Goal: Information Seeking & Learning: Learn about a topic

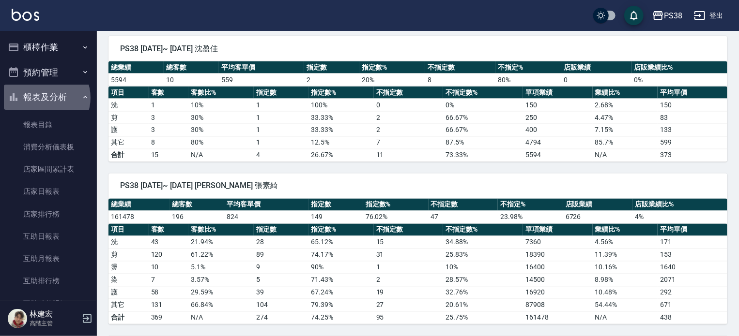
click at [43, 98] on button "報表及分析" at bounding box center [48, 97] width 89 height 25
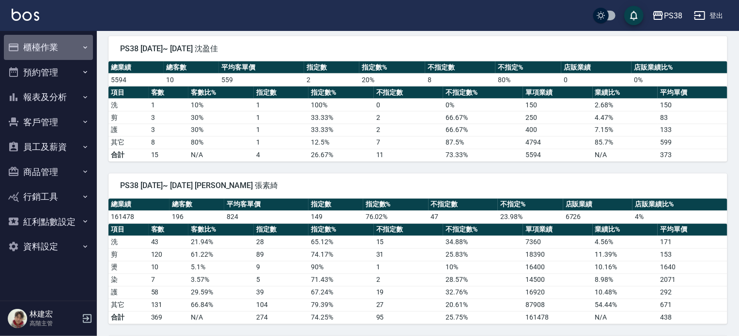
click at [49, 36] on button "櫃檯作業" at bounding box center [48, 47] width 89 height 25
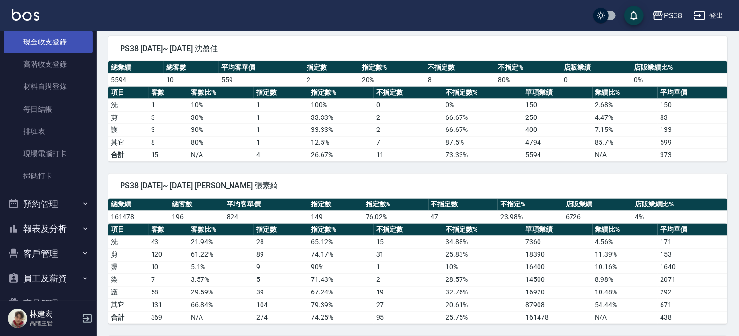
scroll to position [145, 0]
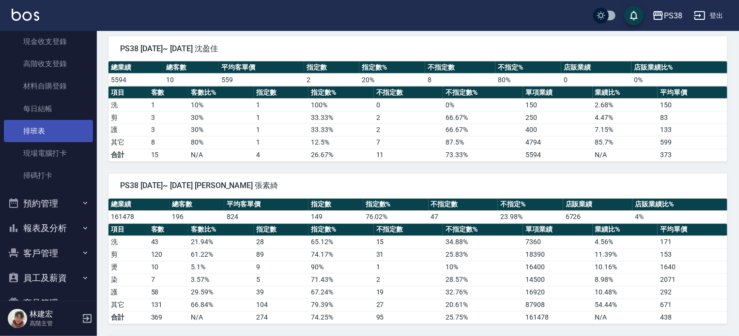
drag, startPoint x: 15, startPoint y: 195, endPoint x: 18, endPoint y: 130, distance: 64.9
click at [18, 130] on ul "櫃檯作業 打帳單 帳單列表 掛單列表 座位開單 營業儀表板 現金收支登錄 高階收支登錄 材料自購登錄 每日結帳 排班表 現場電腦打卡 掃碼打卡 預約管理 預約…" at bounding box center [48, 140] width 89 height 509
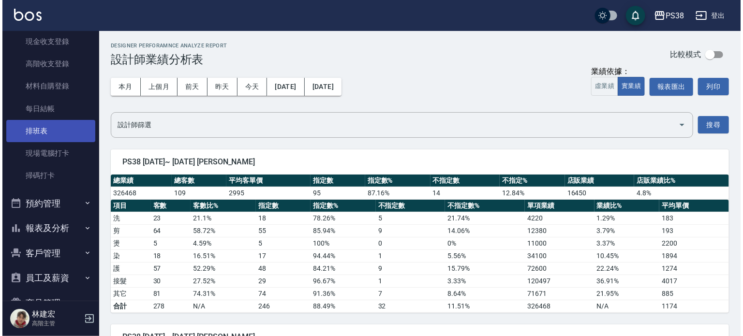
scroll to position [0, 0]
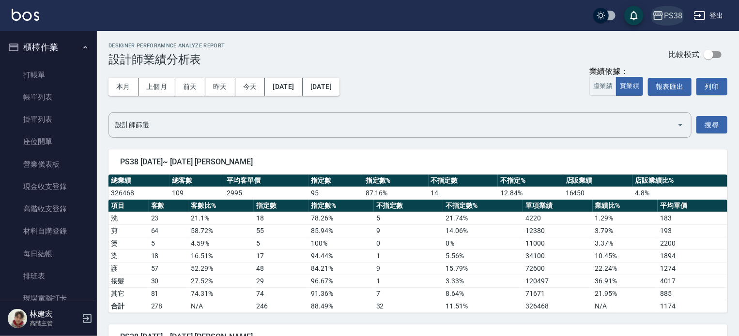
click at [668, 17] on div "PS38" at bounding box center [673, 16] width 18 height 12
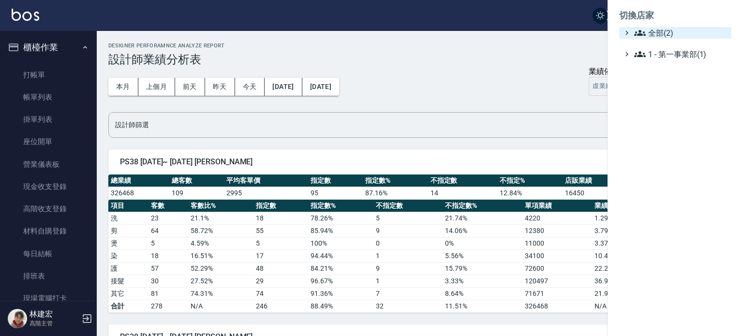
click at [659, 31] on span "全部(2)" at bounding box center [681, 33] width 93 height 12
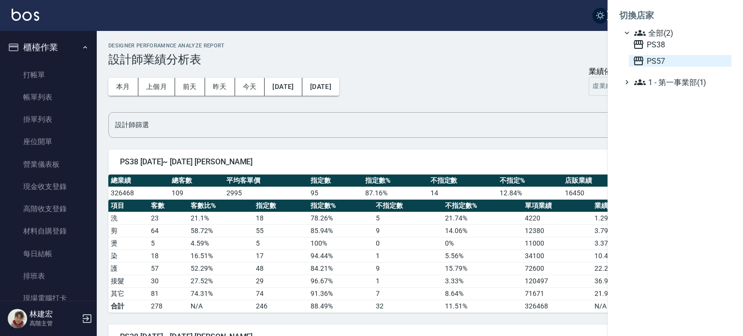
click at [656, 57] on span "PS57" at bounding box center [680, 61] width 95 height 12
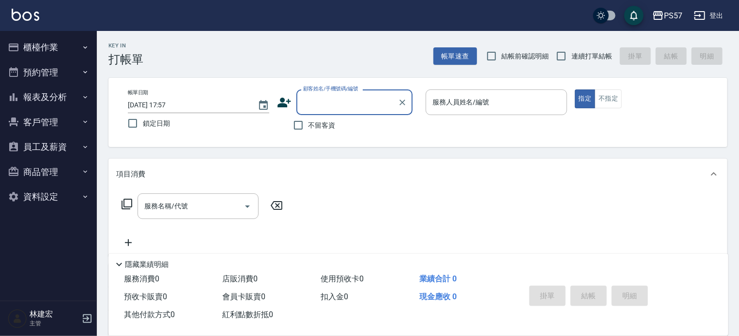
click at [58, 54] on button "櫃檯作業" at bounding box center [48, 47] width 89 height 25
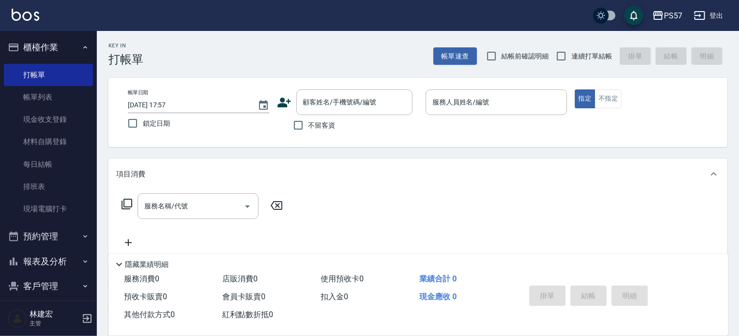
click at [77, 241] on button "預約管理" at bounding box center [48, 236] width 89 height 25
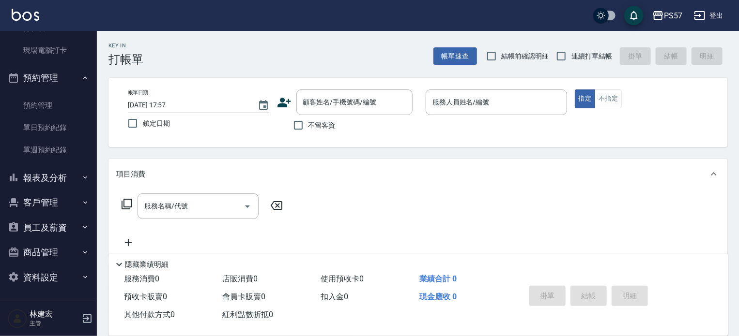
scroll to position [159, 0]
click at [58, 170] on button "報表及分析" at bounding box center [48, 178] width 89 height 25
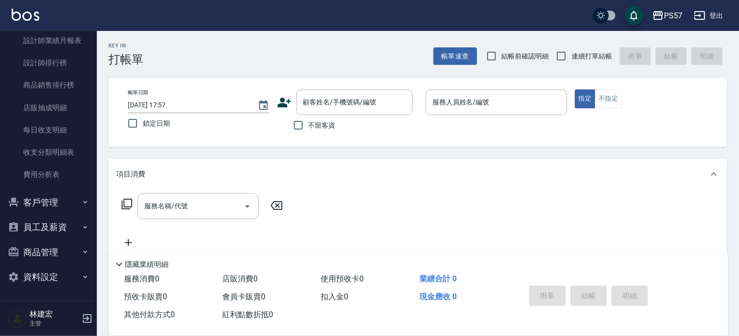
scroll to position [659, 0]
click at [57, 232] on button "員工及薪資" at bounding box center [48, 227] width 89 height 25
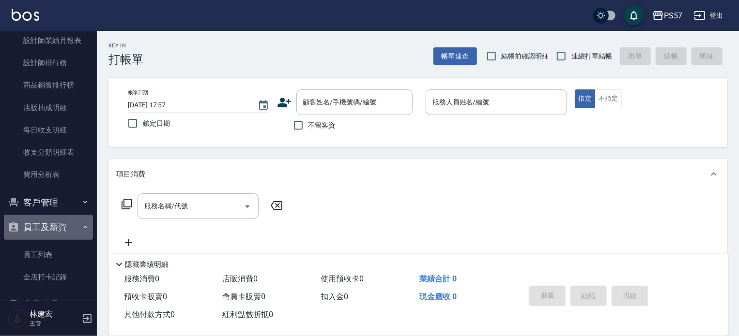
click at [57, 232] on button "員工及薪資" at bounding box center [48, 227] width 89 height 25
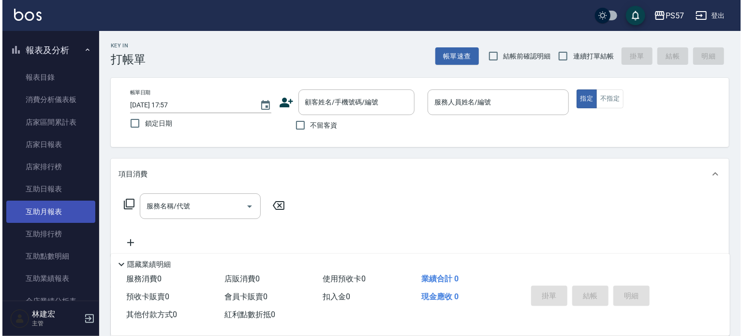
scroll to position [283, 0]
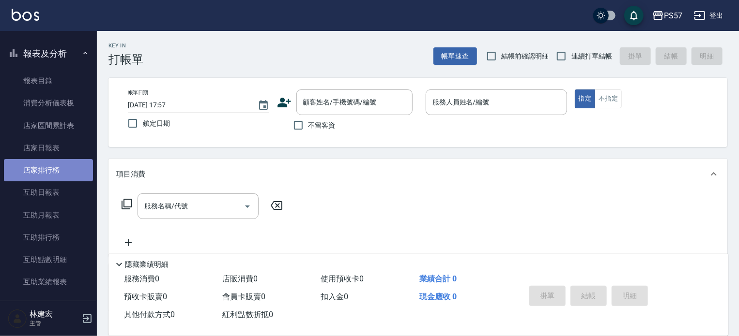
click at [58, 166] on link "店家排行榜" at bounding box center [48, 170] width 89 height 22
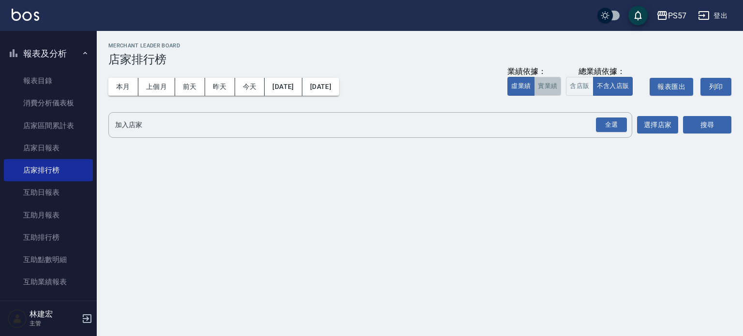
click at [557, 87] on button "實業績" at bounding box center [547, 86] width 27 height 19
click at [604, 123] on div "全選" at bounding box center [611, 125] width 31 height 15
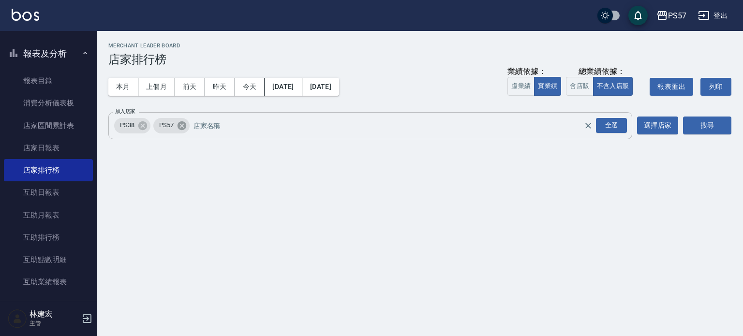
click at [182, 129] on icon at bounding box center [181, 125] width 9 height 9
click at [145, 129] on icon at bounding box center [142, 125] width 9 height 9
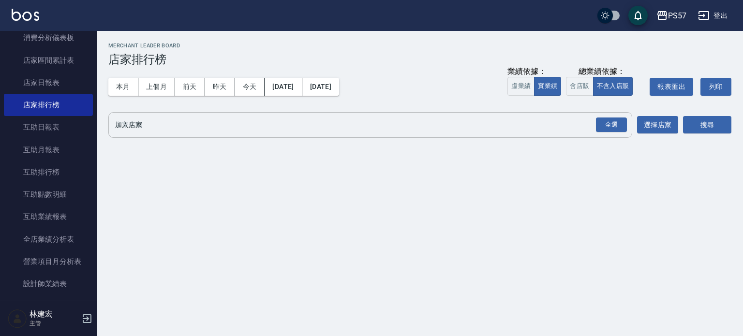
scroll to position [349, 0]
click at [51, 166] on link "互助排行榜" at bounding box center [48, 172] width 89 height 22
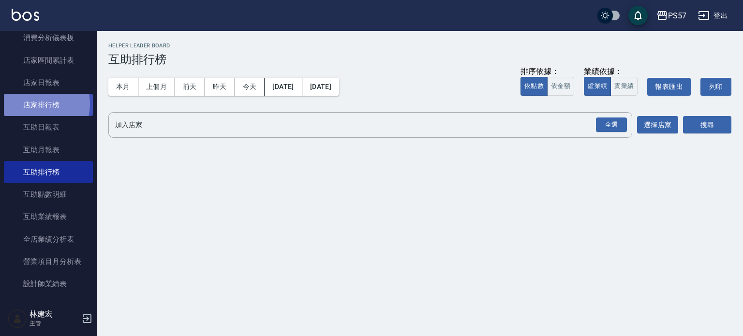
click at [32, 104] on link "店家排行榜" at bounding box center [48, 105] width 89 height 22
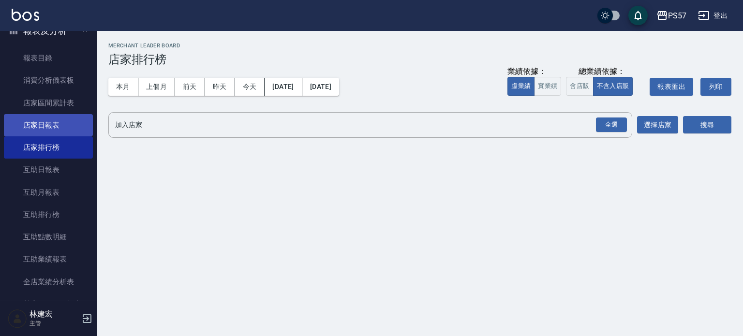
scroll to position [307, 0]
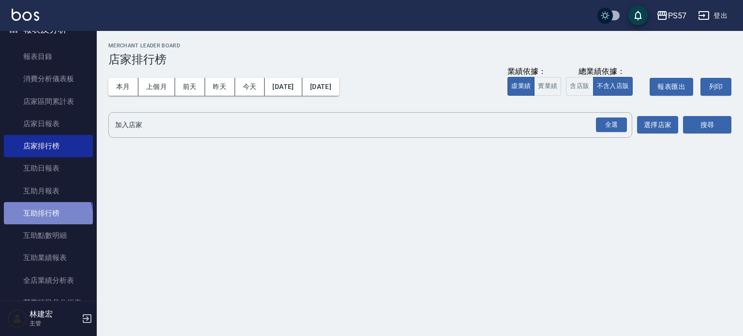
click at [47, 218] on link "互助排行榜" at bounding box center [48, 213] width 89 height 22
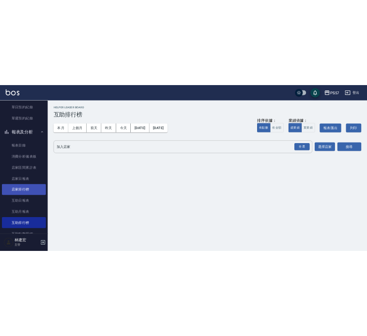
scroll to position [239, 0]
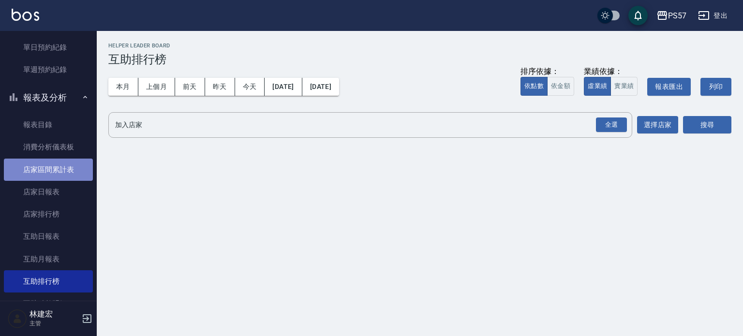
click at [64, 173] on link "店家區間累計表" at bounding box center [48, 170] width 89 height 22
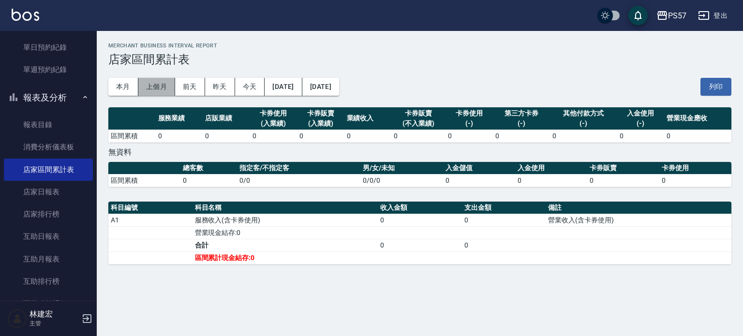
click at [157, 87] on button "上個月" at bounding box center [156, 87] width 37 height 18
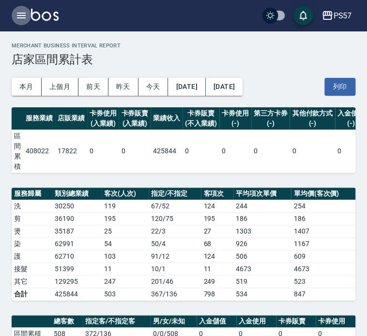
click at [21, 12] on icon "button" at bounding box center [21, 16] width 12 height 12
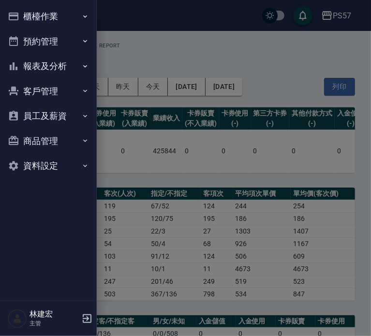
click at [66, 64] on button "報表及分析" at bounding box center [48, 66] width 89 height 25
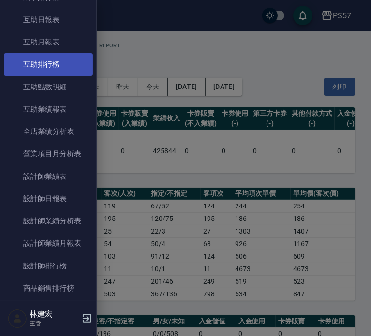
scroll to position [204, 0]
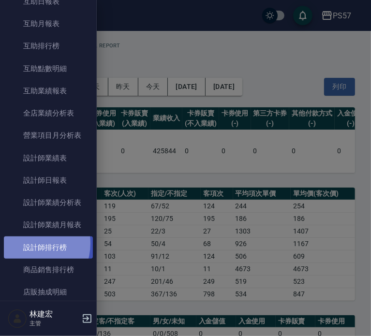
click at [30, 243] on link "設計師排行榜" at bounding box center [48, 248] width 89 height 22
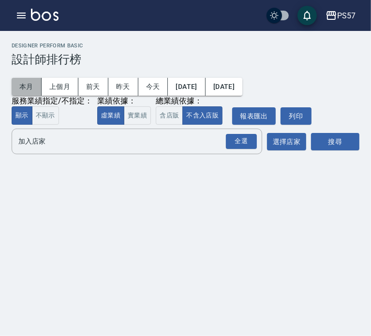
click at [23, 87] on button "本月" at bounding box center [27, 87] width 30 height 18
click at [53, 85] on button "上個月" at bounding box center [60, 87] width 37 height 18
click at [145, 113] on button "實業績" at bounding box center [137, 115] width 27 height 19
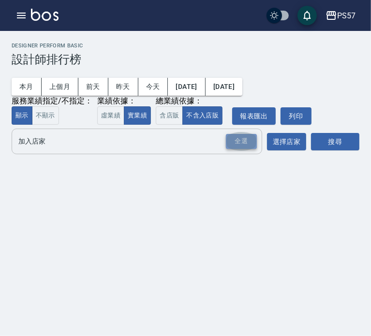
click at [244, 144] on div "全選" at bounding box center [241, 141] width 31 height 15
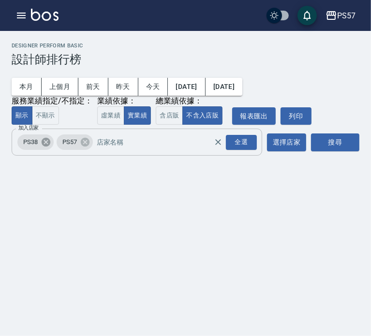
click at [46, 143] on icon at bounding box center [46, 142] width 11 height 11
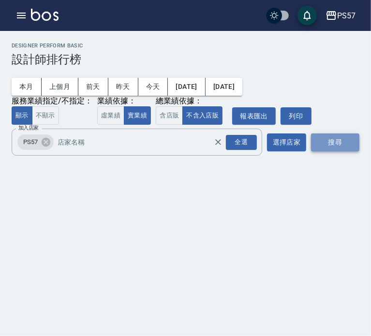
click at [336, 141] on button "搜尋" at bounding box center [335, 143] width 48 height 18
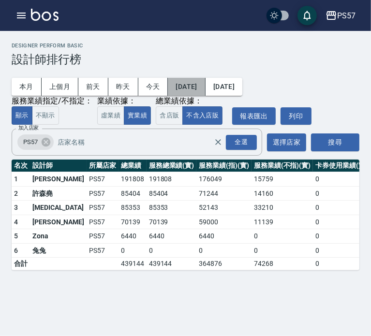
click at [201, 90] on button "[DATE]" at bounding box center [186, 87] width 37 height 18
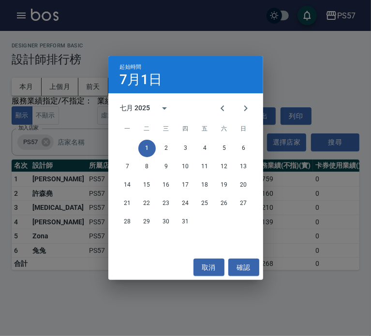
click at [141, 110] on div "七月 2025" at bounding box center [135, 108] width 30 height 10
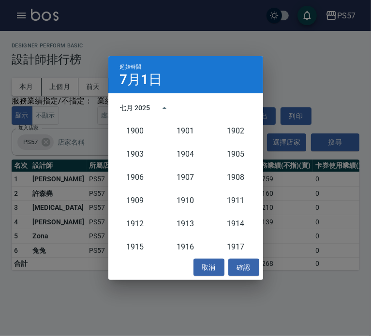
scroll to position [896, 0]
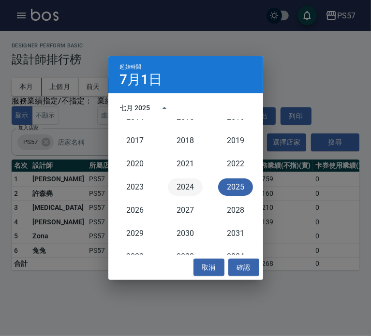
click at [179, 186] on button "2024" at bounding box center [185, 187] width 35 height 17
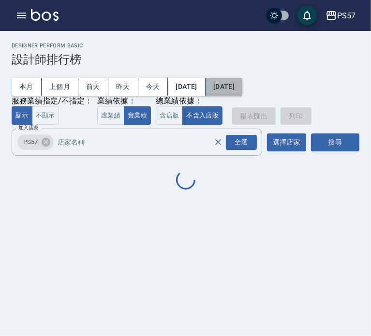
click at [242, 84] on button "[DATE]" at bounding box center [224, 87] width 37 height 18
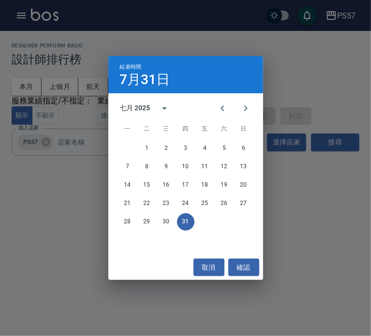
click at [142, 110] on div "七月 2025" at bounding box center [135, 108] width 30 height 10
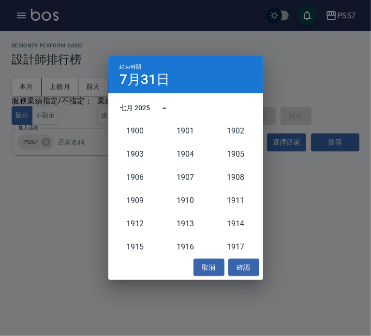
scroll to position [896, 0]
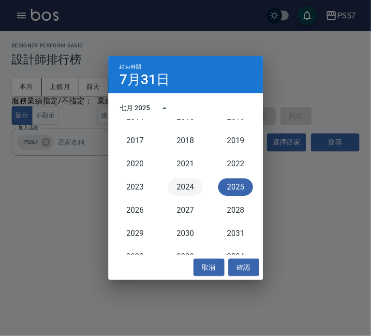
click at [186, 190] on button "2024" at bounding box center [185, 187] width 35 height 17
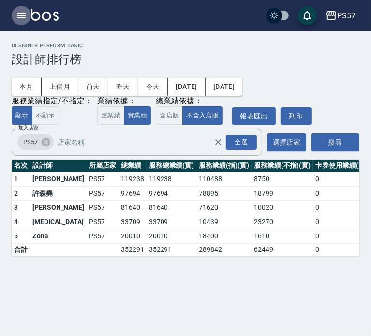
click at [20, 11] on icon "button" at bounding box center [21, 16] width 12 height 12
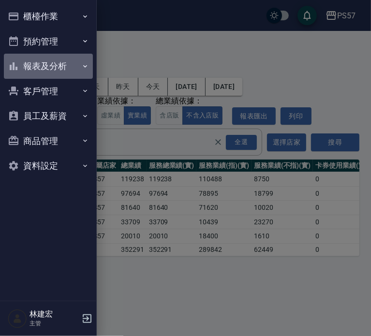
click at [63, 68] on button "報表及分析" at bounding box center [48, 66] width 89 height 25
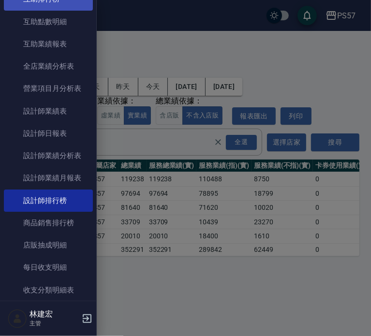
scroll to position [252, 0]
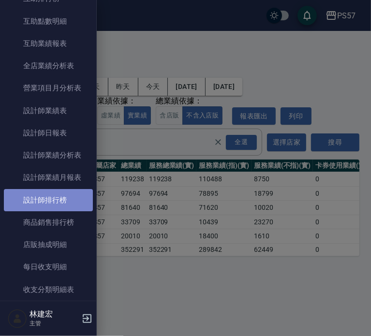
click at [57, 199] on link "設計師排行榜" at bounding box center [48, 200] width 89 height 22
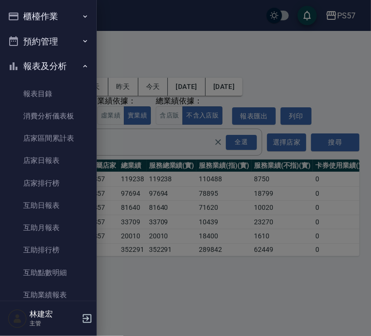
click at [197, 152] on div at bounding box center [185, 168] width 371 height 336
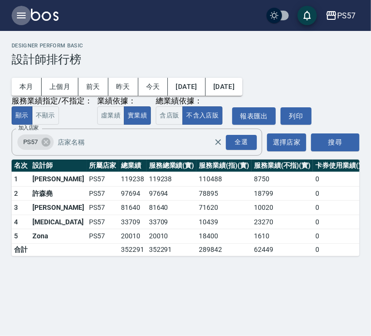
click at [20, 13] on icon "button" at bounding box center [21, 16] width 9 height 6
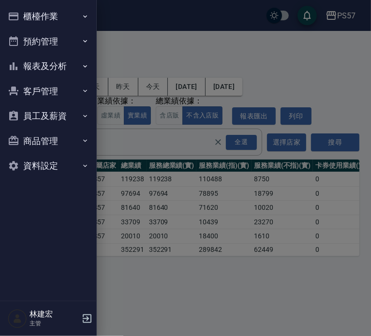
click at [293, 274] on div at bounding box center [185, 168] width 371 height 336
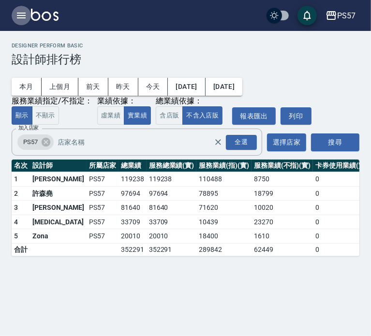
click at [23, 15] on icon "button" at bounding box center [21, 16] width 9 height 6
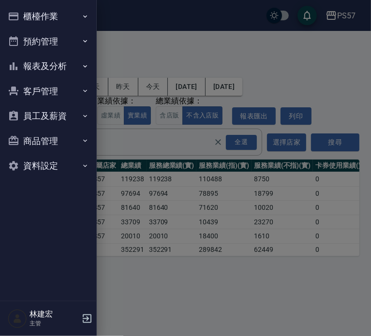
click at [39, 71] on button "報表及分析" at bounding box center [48, 66] width 89 height 25
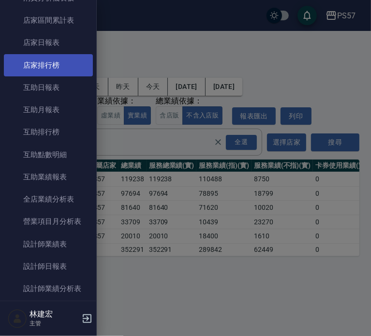
scroll to position [118, 0]
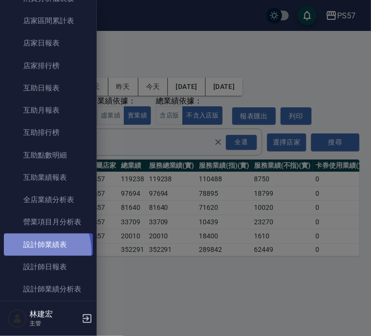
click at [36, 251] on link "設計師業績表" at bounding box center [48, 245] width 89 height 22
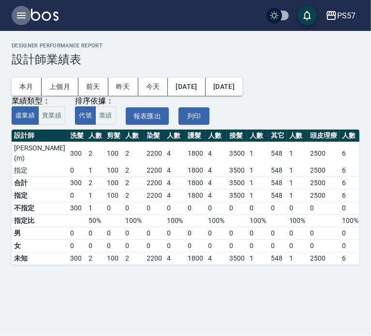
click at [20, 18] on icon "button" at bounding box center [21, 16] width 9 height 6
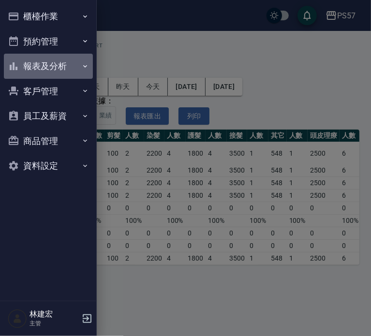
click at [47, 64] on button "報表及分析" at bounding box center [48, 66] width 89 height 25
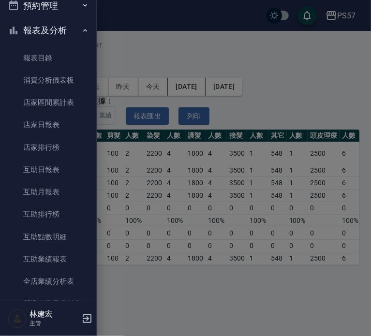
scroll to position [79, 0]
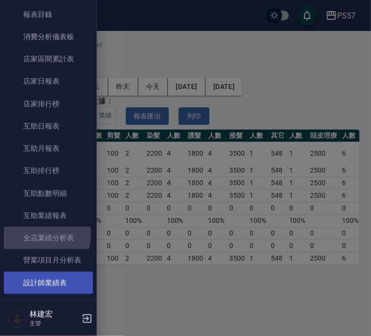
click at [37, 234] on link "全店業績分析表" at bounding box center [48, 238] width 89 height 22
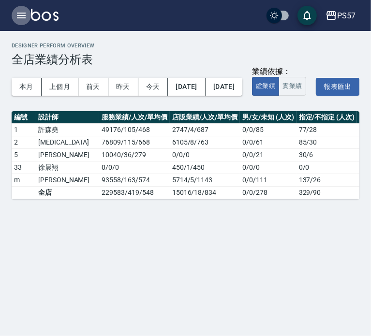
click at [23, 16] on icon "button" at bounding box center [21, 16] width 12 height 12
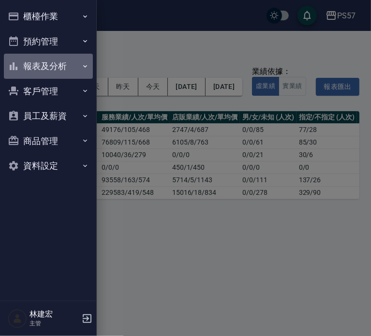
click at [64, 63] on button "報表及分析" at bounding box center [48, 66] width 89 height 25
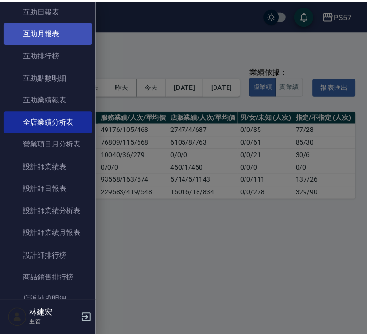
scroll to position [197, 0]
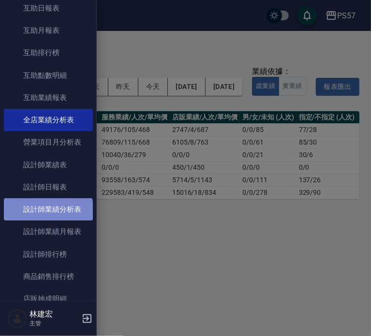
click at [47, 212] on link "設計師業績分析表" at bounding box center [48, 209] width 89 height 22
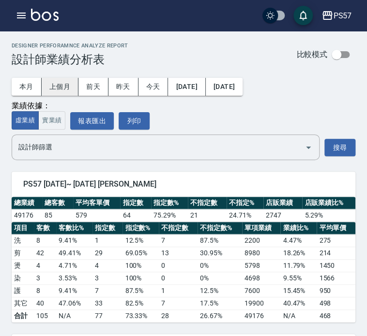
click at [72, 85] on button "上個月" at bounding box center [60, 87] width 37 height 18
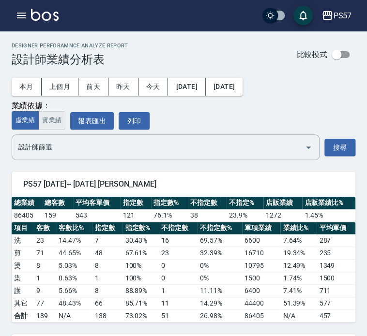
click at [54, 124] on button "實業績" at bounding box center [51, 120] width 27 height 19
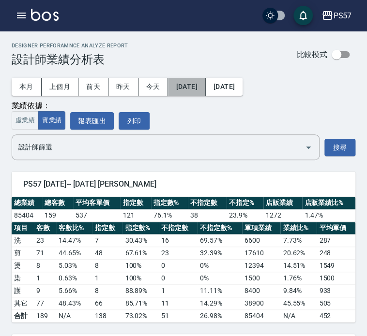
click at [205, 88] on button "[DATE]" at bounding box center [186, 87] width 37 height 18
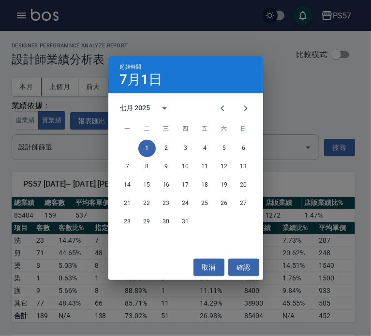
click at [136, 108] on div "七月 2025" at bounding box center [135, 108] width 30 height 10
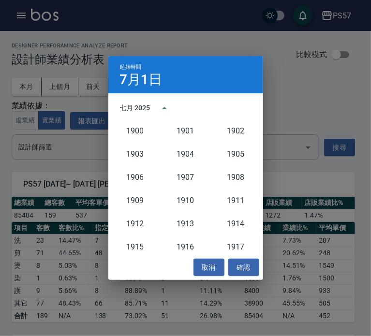
scroll to position [896, 0]
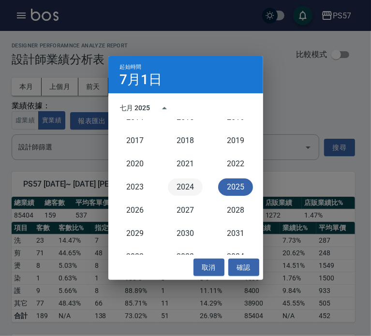
click at [175, 192] on button "2024" at bounding box center [185, 187] width 35 height 17
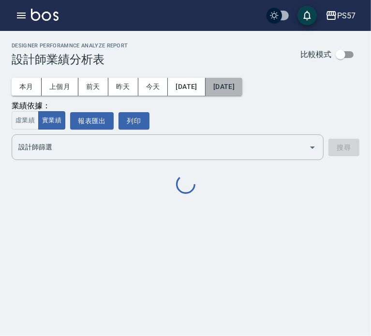
click at [242, 83] on button "[DATE]" at bounding box center [224, 87] width 37 height 18
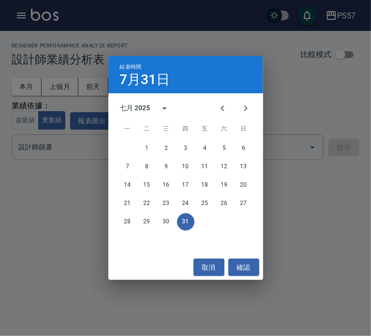
click at [141, 108] on div "七月 2025" at bounding box center [135, 108] width 30 height 10
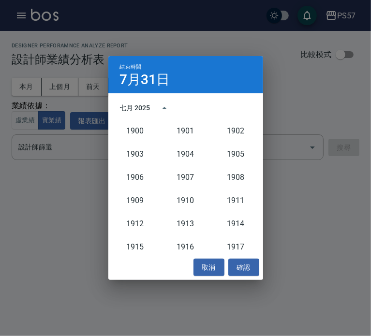
scroll to position [896, 0]
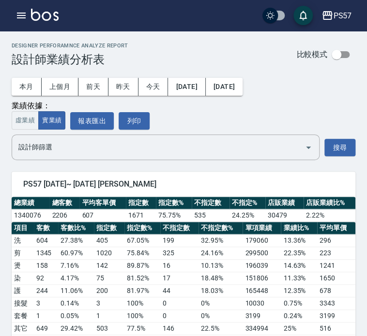
click at [184, 185] on span "PS57 [DATE]~ [DATE] [PERSON_NAME]" at bounding box center [183, 185] width 320 height 10
click at [242, 86] on button "[DATE]" at bounding box center [224, 87] width 37 height 18
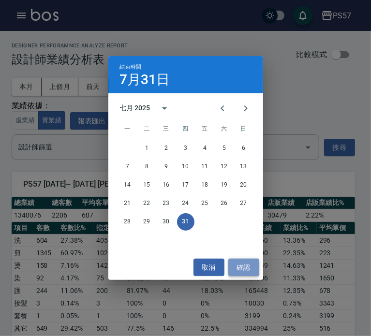
click at [253, 267] on button "確認" at bounding box center [243, 268] width 31 height 18
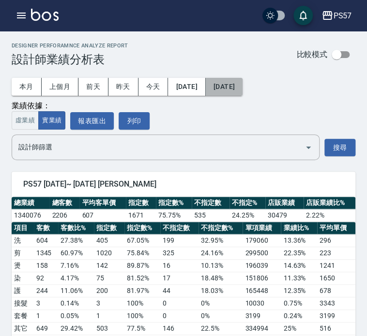
click at [242, 82] on button "[DATE]" at bounding box center [224, 87] width 37 height 18
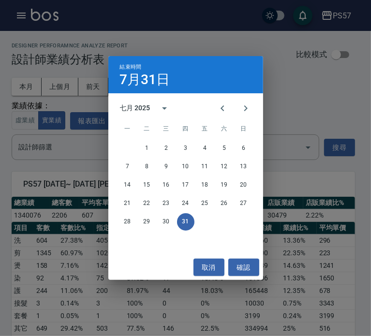
click at [136, 106] on div "七月 2025" at bounding box center [135, 108] width 30 height 10
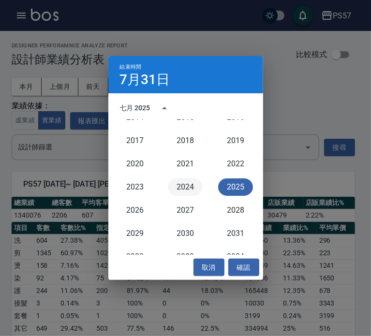
click at [184, 183] on button "2024" at bounding box center [185, 187] width 35 height 17
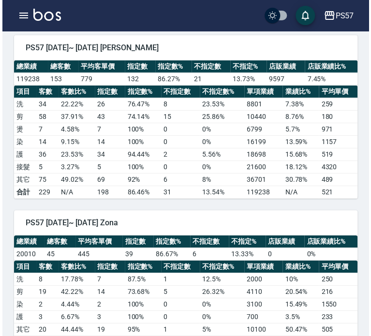
scroll to position [657, 0]
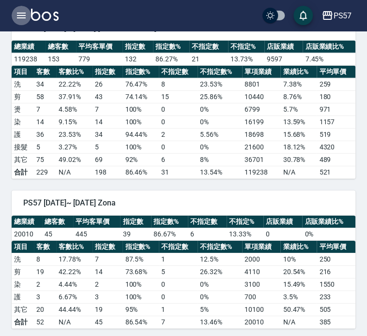
click at [19, 19] on icon "button" at bounding box center [21, 16] width 12 height 12
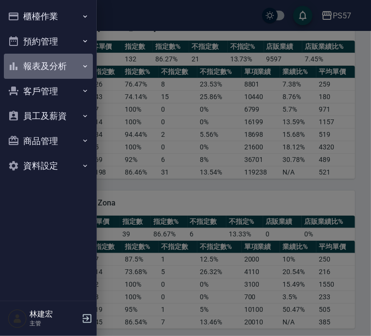
click at [51, 73] on button "報表及分析" at bounding box center [48, 66] width 89 height 25
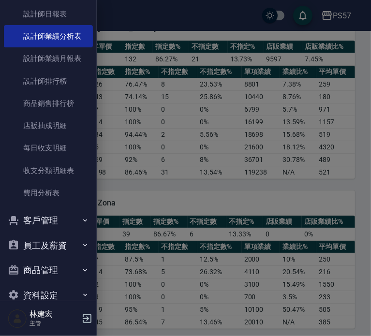
scroll to position [389, 0]
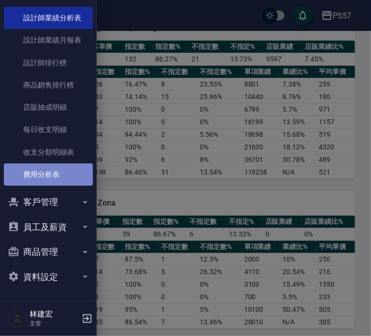
click at [69, 169] on link "費用分析表" at bounding box center [48, 175] width 89 height 22
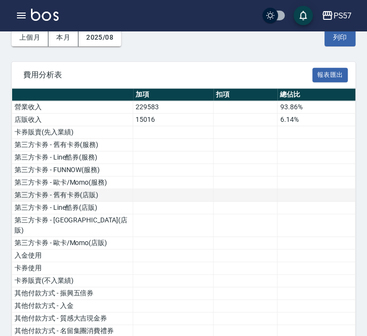
scroll to position [50, 0]
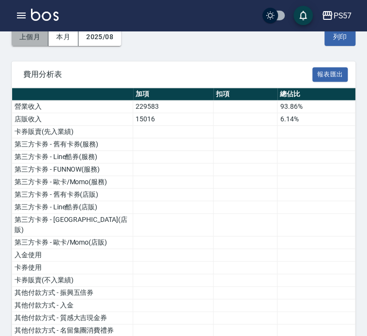
click at [27, 40] on button "上個月" at bounding box center [30, 37] width 37 height 18
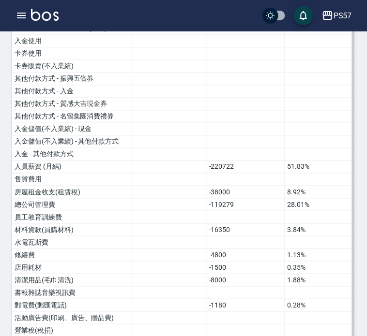
scroll to position [301, 0]
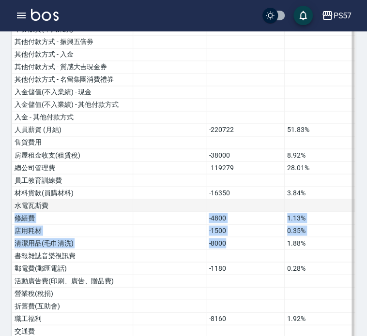
drag, startPoint x: 228, startPoint y: 230, endPoint x: 231, endPoint y: 189, distance: 40.8
click at [231, 189] on tbody "營業收入 408022 95.81% 店販收入 17822 4.19% 卡券販賣(先入業績) 第三方卡券 - 舊有卡券(服務) 第三方卡券 - Line酷券(…" at bounding box center [183, 231] width 343 height 765
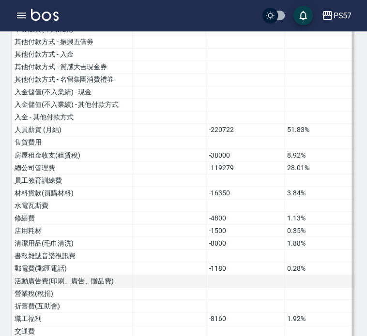
click at [204, 275] on td at bounding box center [169, 281] width 73 height 13
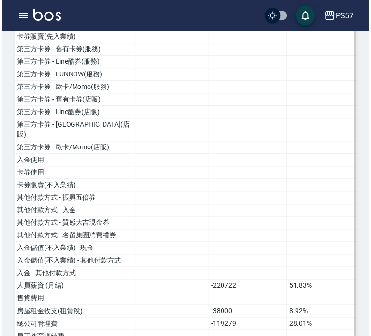
scroll to position [0, 0]
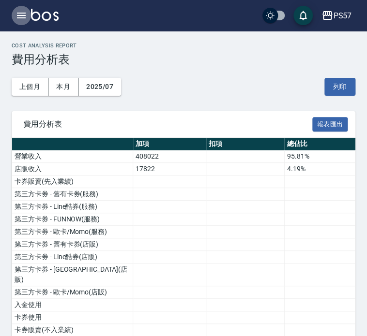
click at [27, 18] on button "button" at bounding box center [21, 15] width 19 height 19
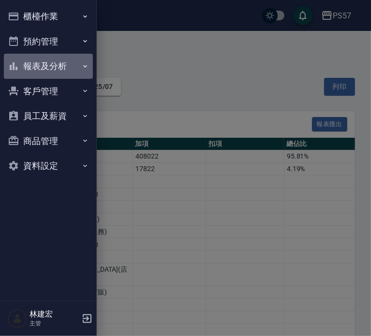
click at [60, 67] on button "報表及分析" at bounding box center [48, 66] width 89 height 25
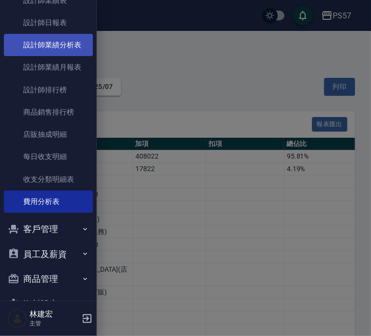
scroll to position [361, 0]
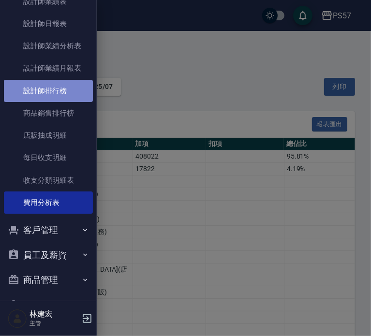
click at [56, 93] on link "設計師排行榜" at bounding box center [48, 91] width 89 height 22
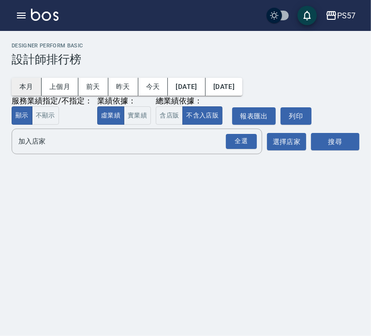
click at [23, 89] on button "本月" at bounding box center [27, 87] width 30 height 18
click at [10, 15] on div "PS57 登出" at bounding box center [185, 15] width 371 height 31
click at [17, 15] on icon "button" at bounding box center [21, 16] width 9 height 6
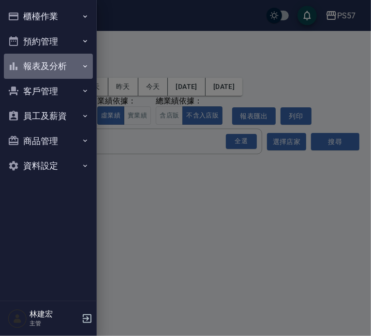
click at [60, 69] on button "報表及分析" at bounding box center [48, 66] width 89 height 25
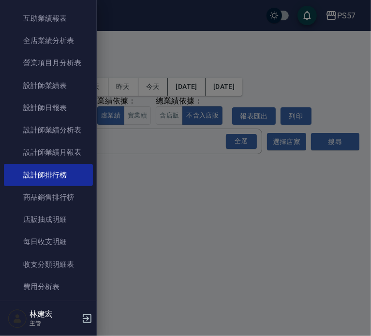
scroll to position [278, 0]
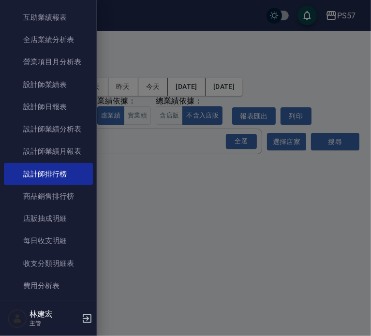
click at [122, 205] on div at bounding box center [185, 168] width 371 height 336
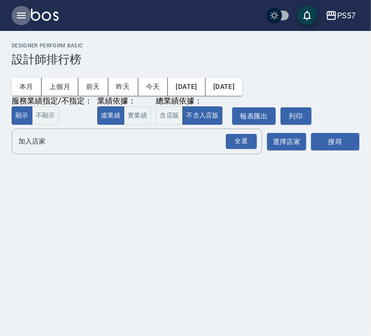
click at [20, 13] on icon "button" at bounding box center [21, 16] width 9 height 6
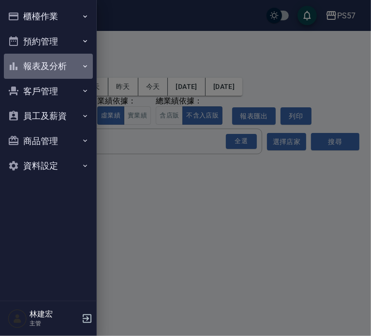
click at [41, 61] on button "報表及分析" at bounding box center [48, 66] width 89 height 25
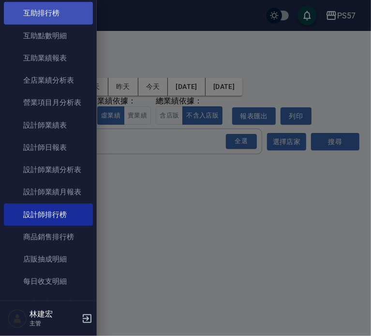
scroll to position [236, 0]
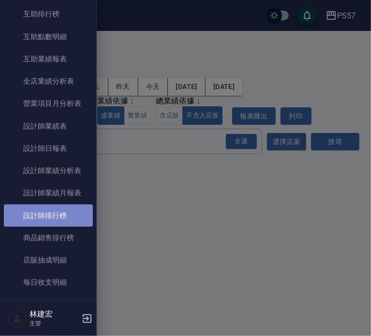
click at [59, 212] on link "設計師排行榜" at bounding box center [48, 216] width 89 height 22
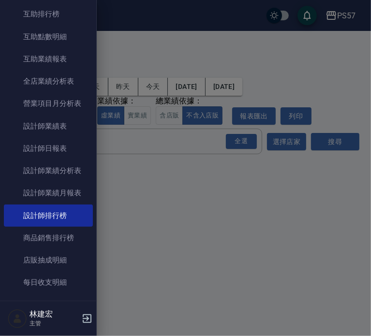
click at [136, 209] on div at bounding box center [185, 168] width 371 height 336
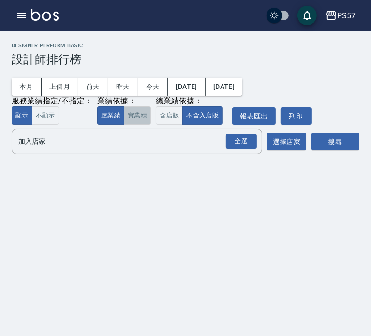
click at [139, 121] on button "實業績" at bounding box center [137, 115] width 27 height 19
click at [229, 143] on div "全選" at bounding box center [241, 141] width 31 height 15
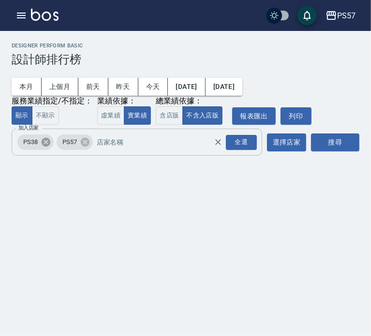
click at [47, 141] on icon at bounding box center [46, 142] width 11 height 11
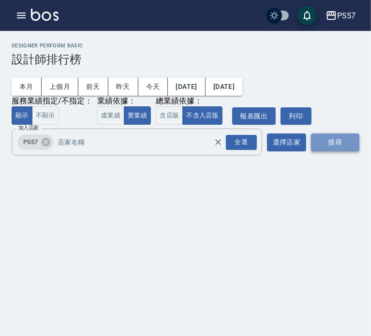
click at [341, 145] on button "搜尋" at bounding box center [335, 143] width 48 height 18
